Goal: Transaction & Acquisition: Purchase product/service

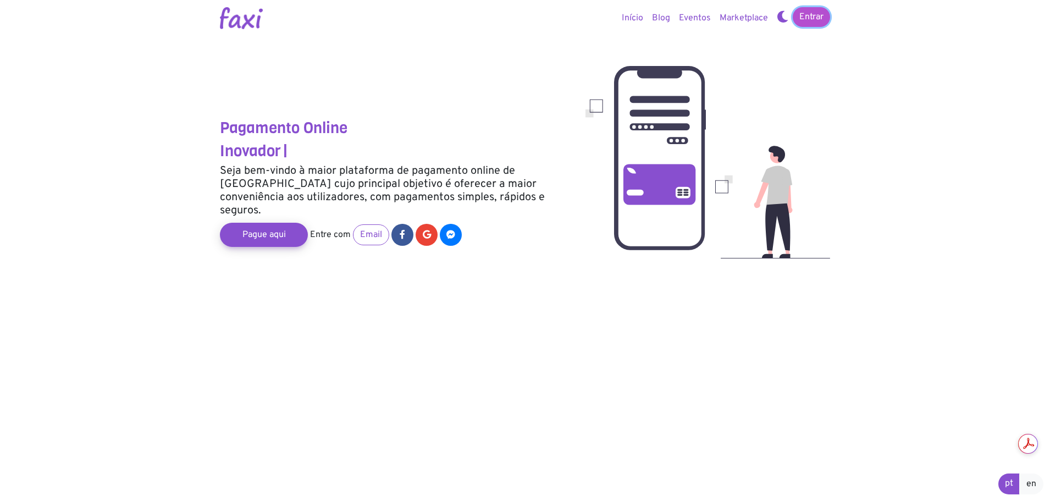
click at [824, 15] on link "Entrar" at bounding box center [811, 17] width 37 height 20
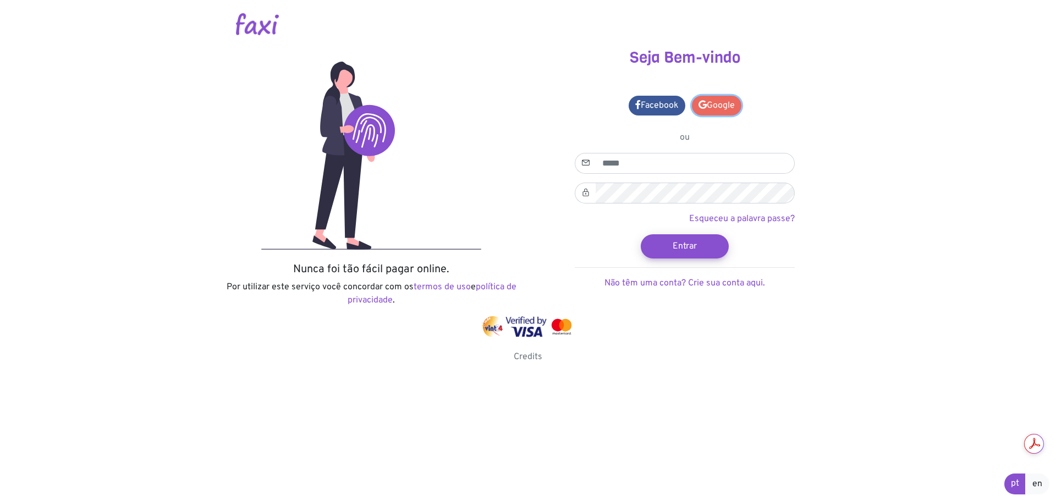
click at [704, 109] on link "Google" at bounding box center [716, 106] width 49 height 20
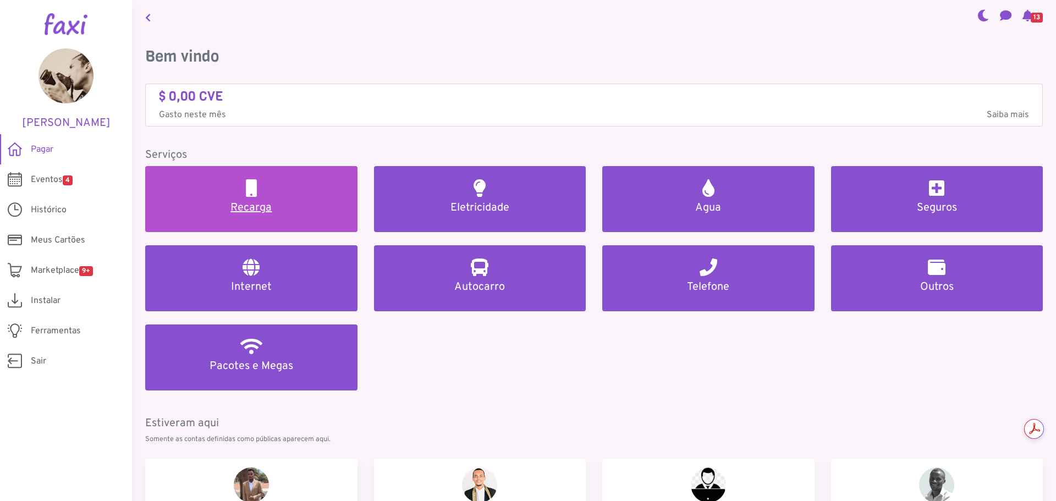
click at [255, 196] on h2 at bounding box center [251, 188] width 11 height 18
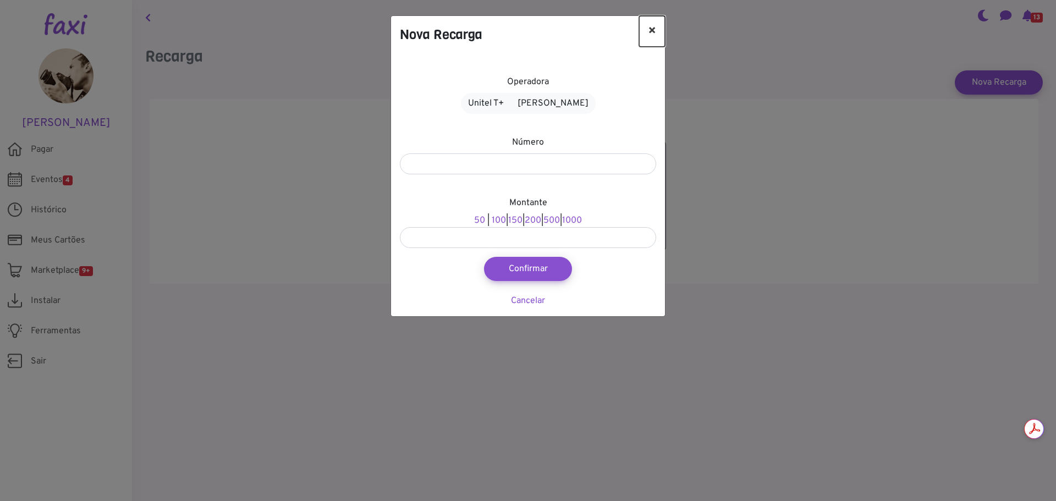
click at [642, 25] on button "×" at bounding box center [652, 31] width 26 height 31
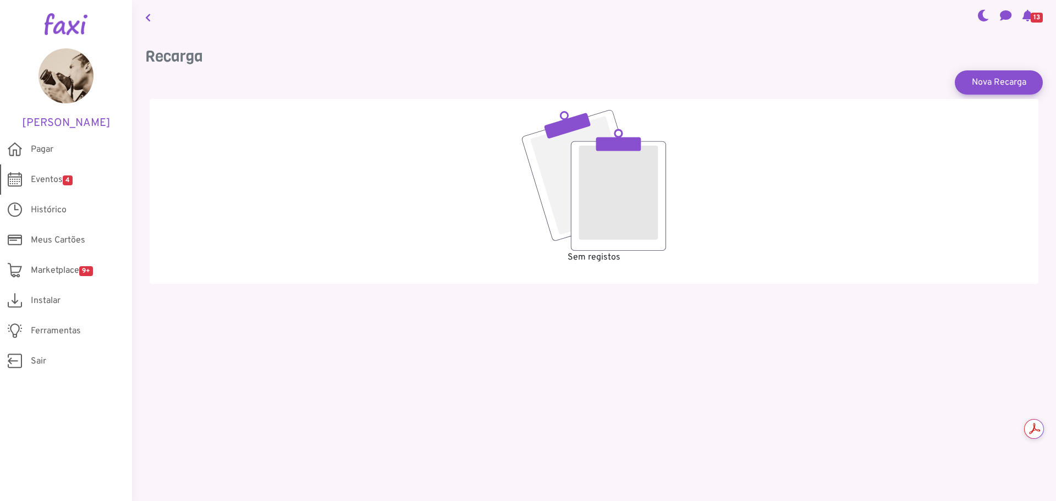
click at [72, 183] on span "4" at bounding box center [68, 180] width 10 height 10
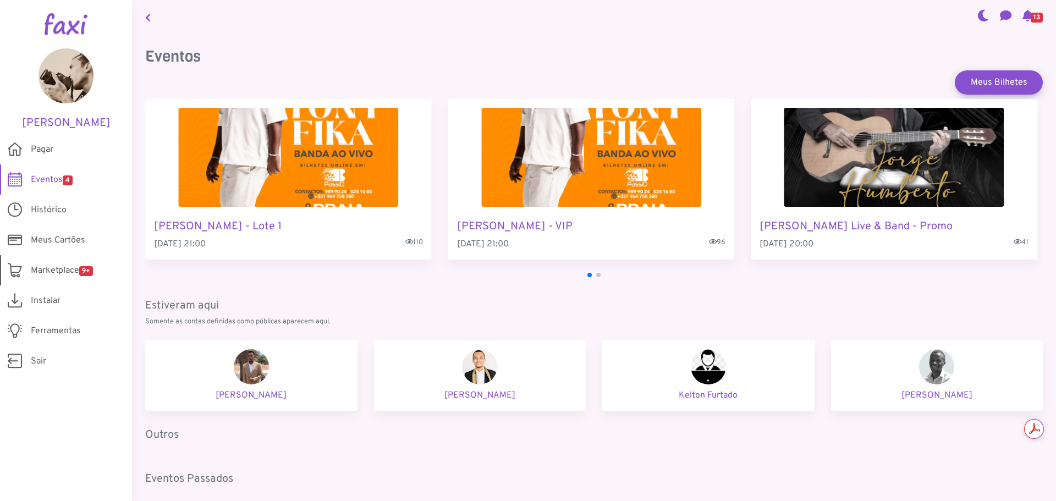
click at [71, 273] on span "Marketplace 9+" at bounding box center [62, 270] width 62 height 13
click at [47, 204] on span "Histórico" at bounding box center [49, 209] width 36 height 13
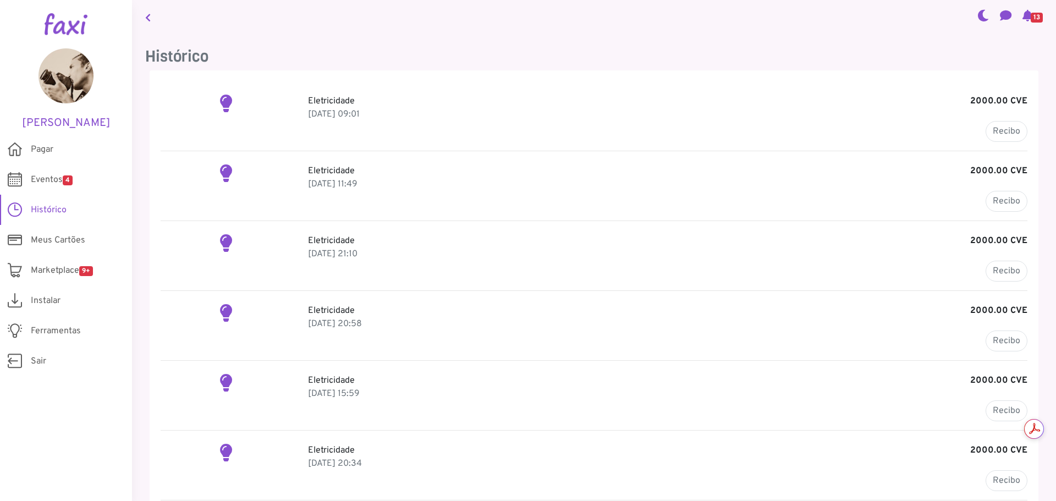
click at [336, 97] on p "Eletricidade 2000.00 CVE" at bounding box center [667, 101] width 719 height 13
click at [897, 135] on div "Eletricidade 2000.00 CVE 19 Sep 2025, 09:01 Recibo" at bounding box center [668, 118] width 736 height 47
click at [1014, 103] on b "2000.00 CVE" at bounding box center [998, 101] width 57 height 13
click at [42, 145] on span "Pagar" at bounding box center [42, 149] width 23 height 13
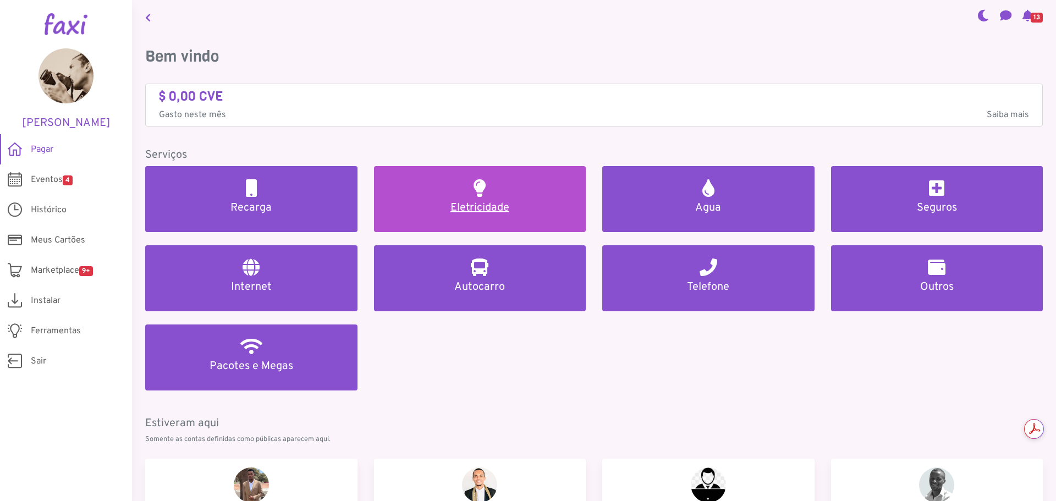
click at [489, 206] on h5 "Eletricidade" at bounding box center [480, 207] width 186 height 13
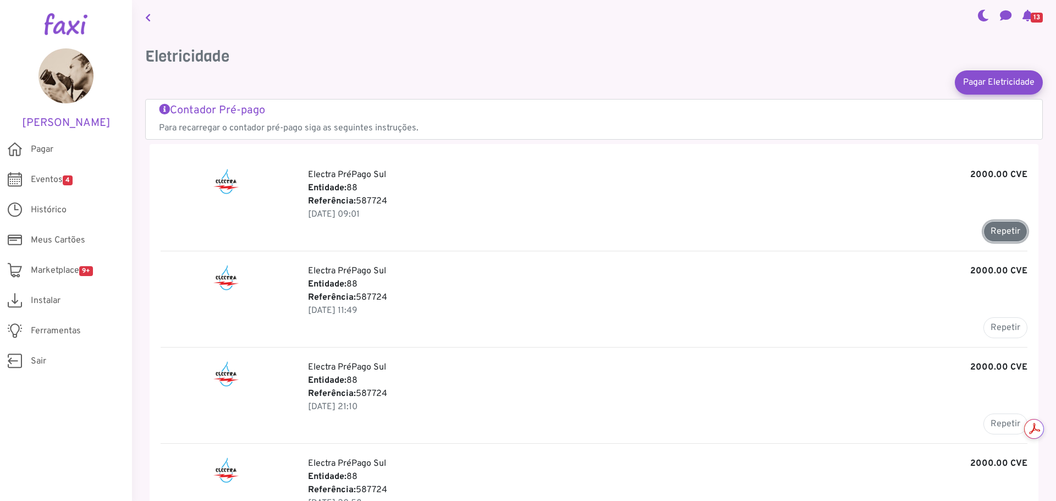
click at [992, 230] on button "Repetir" at bounding box center [1005, 231] width 44 height 21
type input "******"
type input "*******"
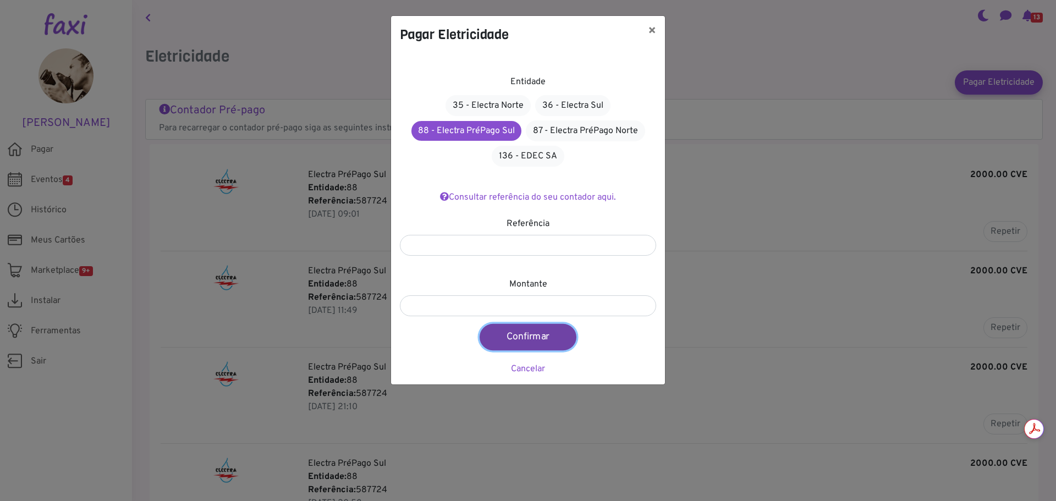
click at [527, 334] on button "Confirmar" at bounding box center [527, 337] width 97 height 26
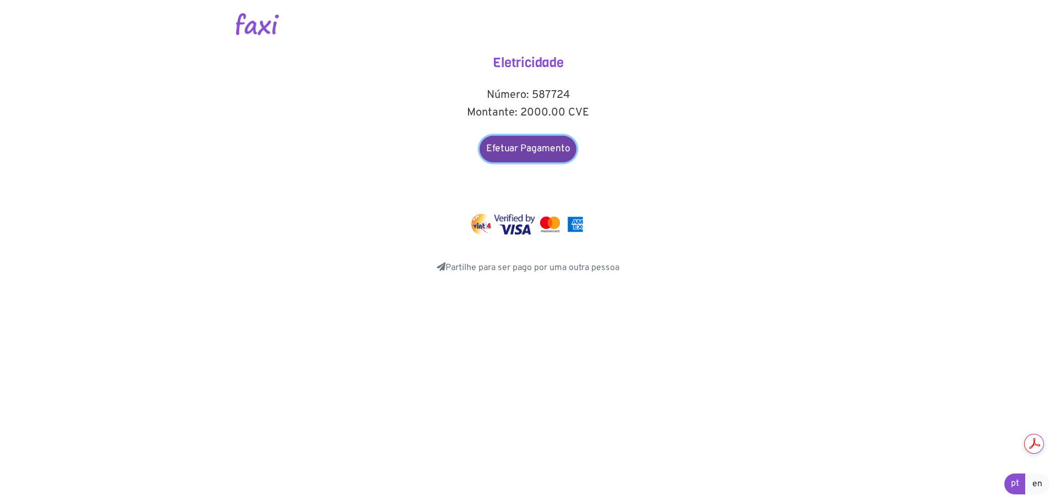
click at [528, 156] on link "Efetuar Pagamento" at bounding box center [527, 149] width 97 height 26
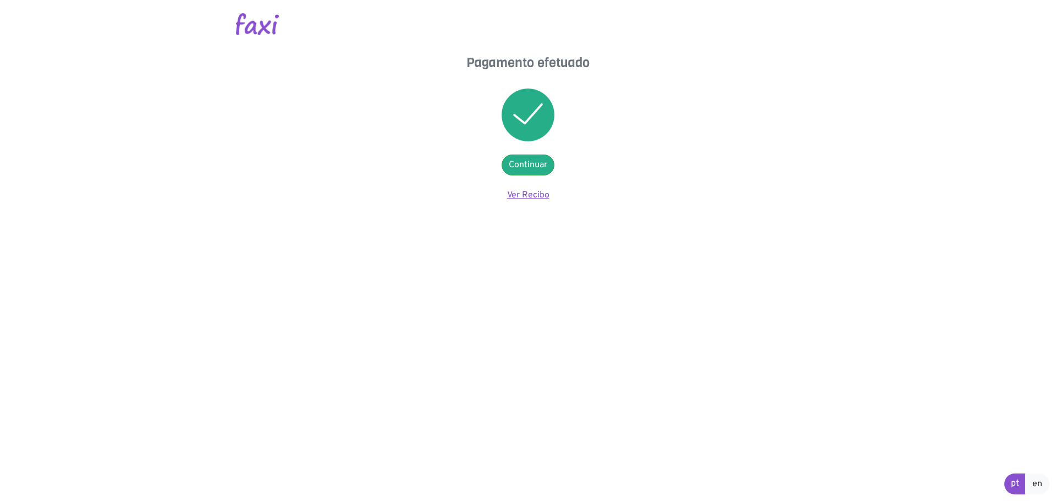
click at [538, 190] on link "Ver Recibo" at bounding box center [528, 195] width 42 height 11
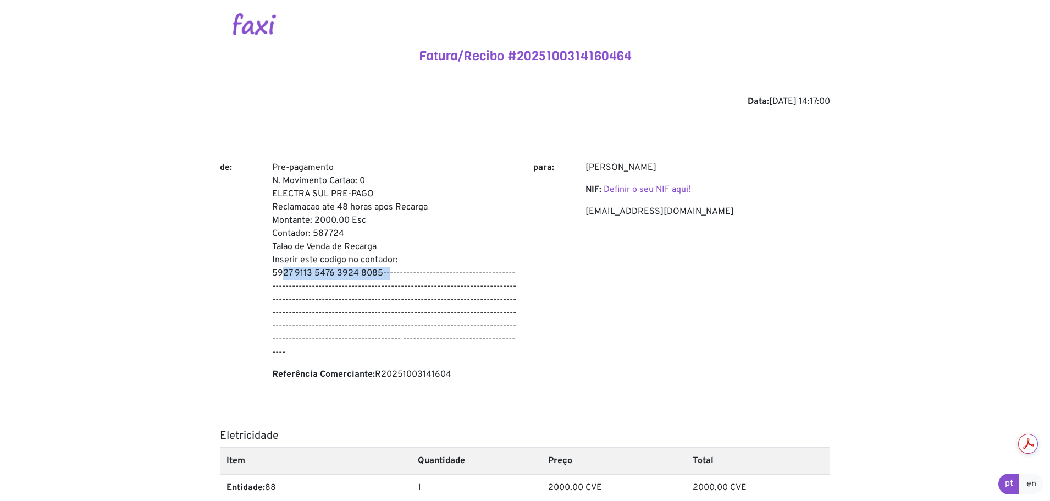
drag, startPoint x: 273, startPoint y: 269, endPoint x: 379, endPoint y: 272, distance: 106.7
click at [379, 272] on p "Pre-pagamento N. Movimento Cartao: 0 ELECTRA SUL PRE-PAGO Reclamacao ate 48 hor…" at bounding box center [394, 260] width 245 height 198
copy p "5927 9113 5476 3924 8085"
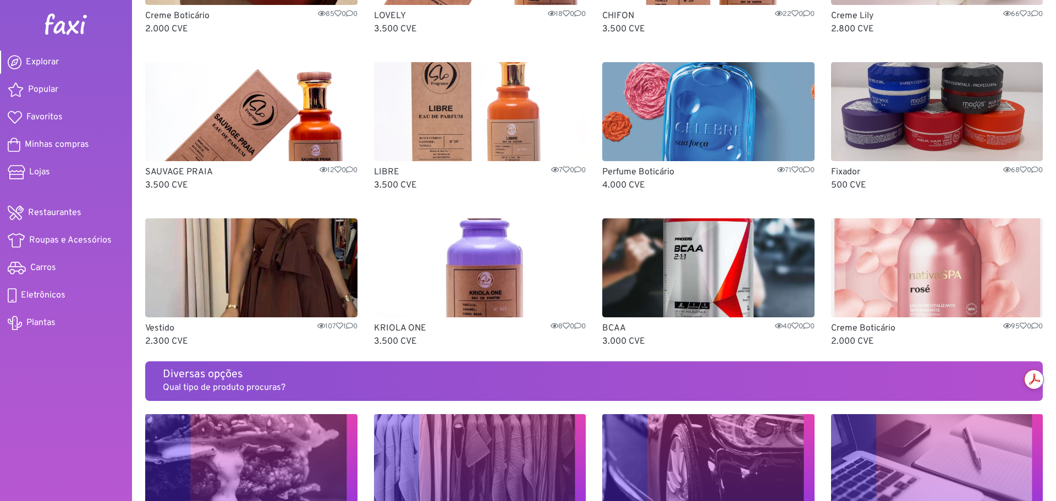
scroll to position [127, 0]
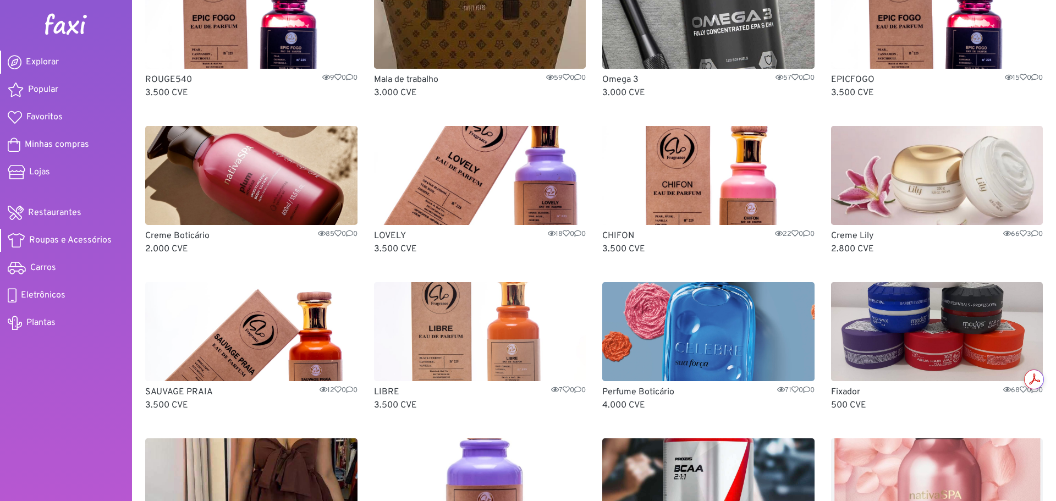
click at [86, 241] on span "Roupas e Acessórios" at bounding box center [70, 240] width 82 height 13
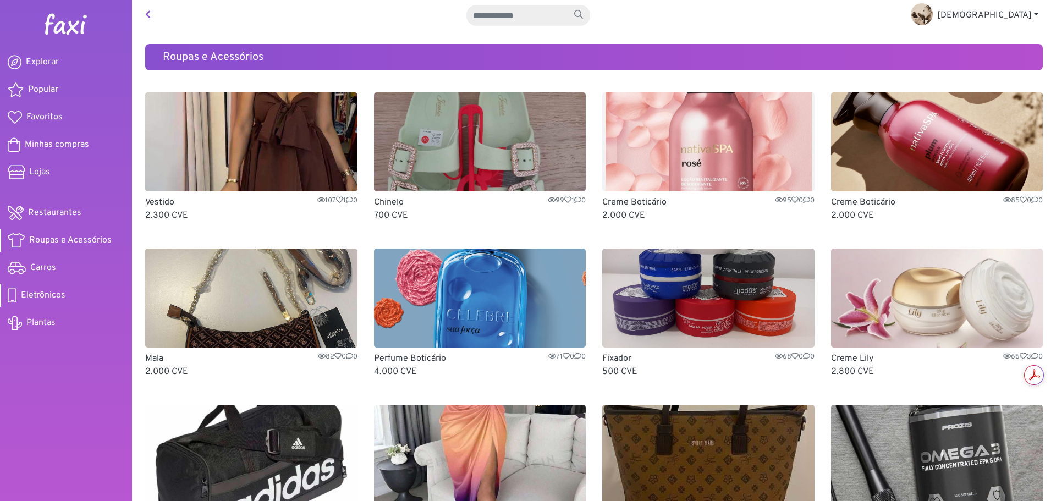
click at [34, 302] on link "Eletrônicos" at bounding box center [66, 295] width 132 height 23
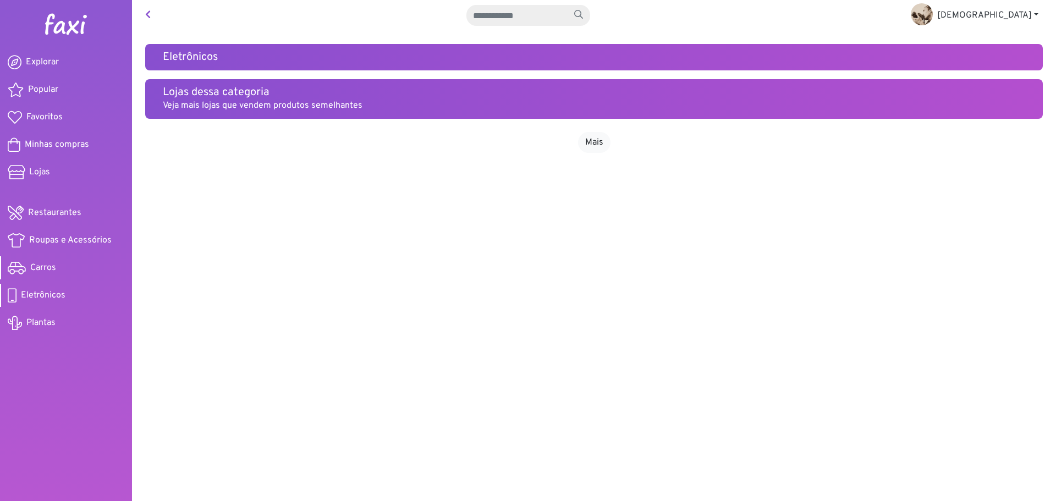
click at [38, 271] on span "Carros" at bounding box center [43, 267] width 26 height 13
